Goal: Task Accomplishment & Management: Use online tool/utility

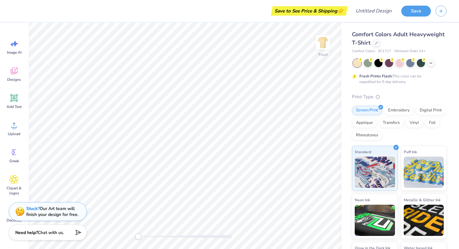
click at [326, 176] on div "Front" at bounding box center [185, 136] width 314 height 226
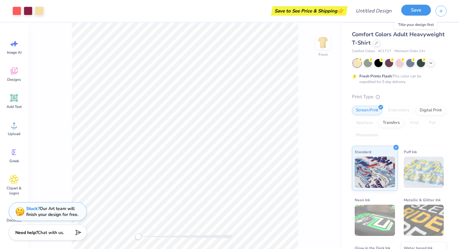
click at [419, 13] on button "Save" at bounding box center [416, 10] width 30 height 11
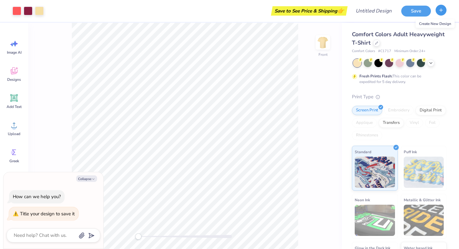
click at [440, 11] on icon "button" at bounding box center [440, 9] width 5 height 5
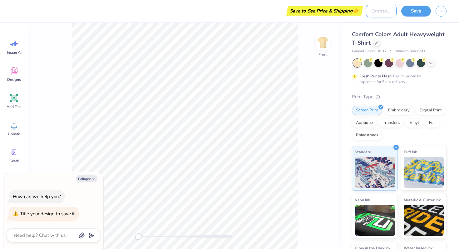
click at [379, 15] on input "Design Title" at bounding box center [381, 11] width 31 height 12
click at [444, 82] on div "Fresh Prints Flash: This color can be expedited for 5 day delivery." at bounding box center [399, 72] width 95 height 26
click at [441, 12] on line "button" at bounding box center [441, 9] width 0 height 3
click at [440, 24] on div "Comfort Colors Adult Heavyweight T-Shirt Comfort Colors # C1717 Minimum Order: …" at bounding box center [400, 155] width 117 height 264
click at [410, 10] on button "Save" at bounding box center [416, 10] width 30 height 11
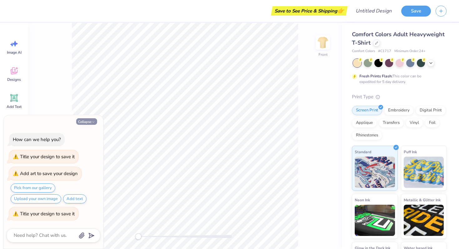
click at [86, 123] on button "Collapse" at bounding box center [86, 121] width 21 height 7
type textarea "x"
